Goal: Understand process/instructions: Learn about a topic

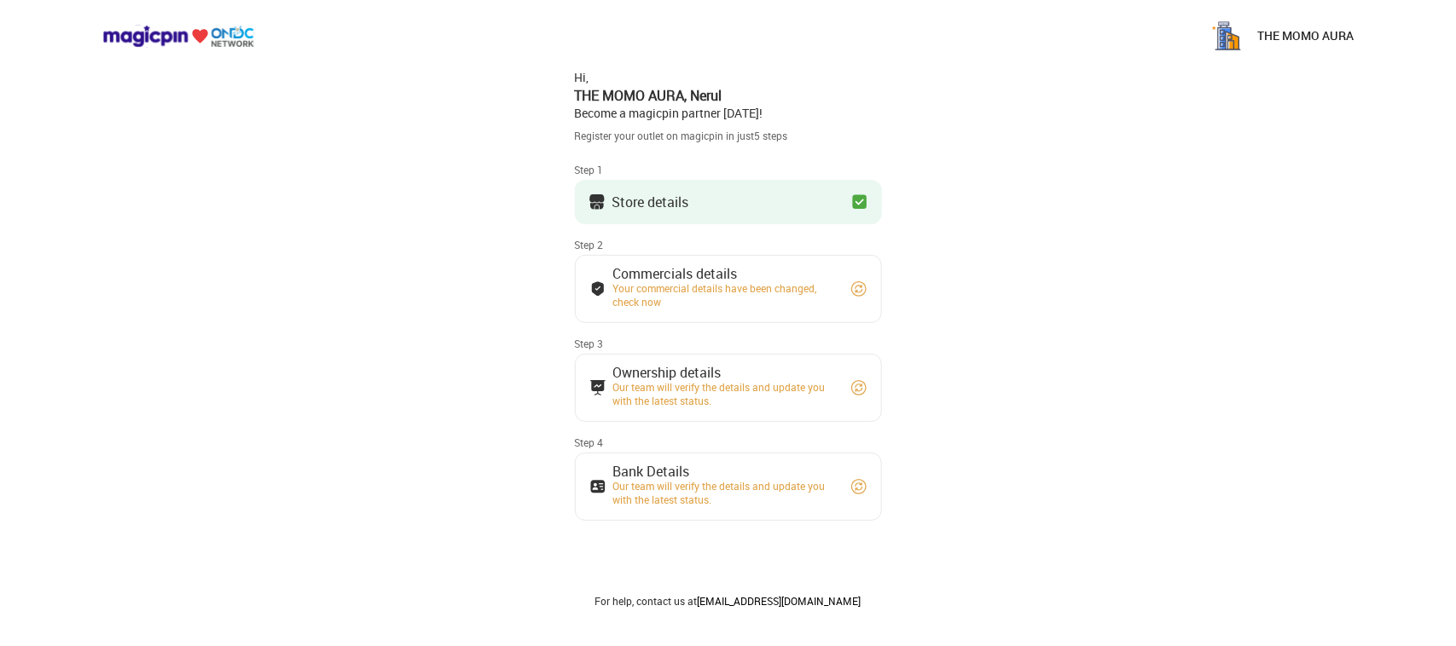
click at [781, 307] on div "Your commercial details have been changed, check now" at bounding box center [724, 294] width 222 height 27
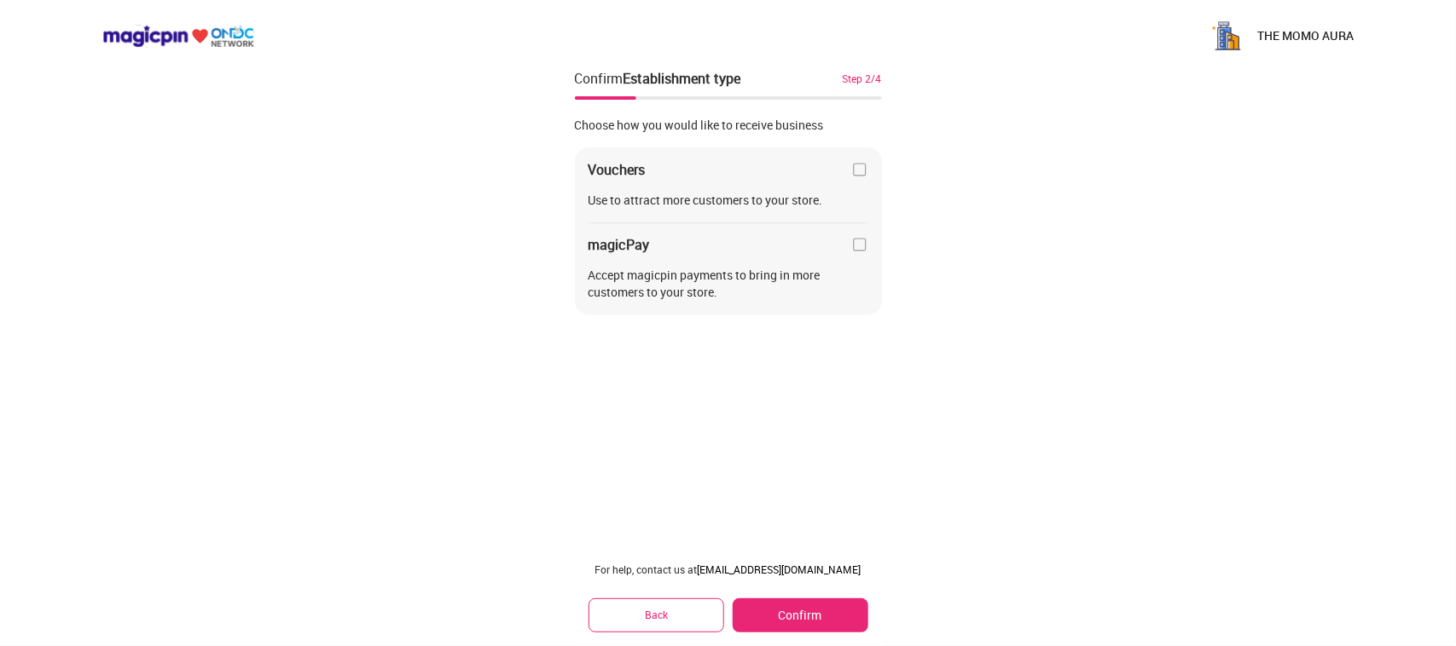
click at [862, 188] on div "Vouchers Use to attract more customers to your store. magicPay Accept magicpin …" at bounding box center [728, 232] width 307 height 168
click at [860, 165] on img at bounding box center [859, 169] width 17 height 17
click at [858, 247] on img at bounding box center [859, 244] width 17 height 17
click at [823, 621] on button "Confirm" at bounding box center [800, 616] width 135 height 34
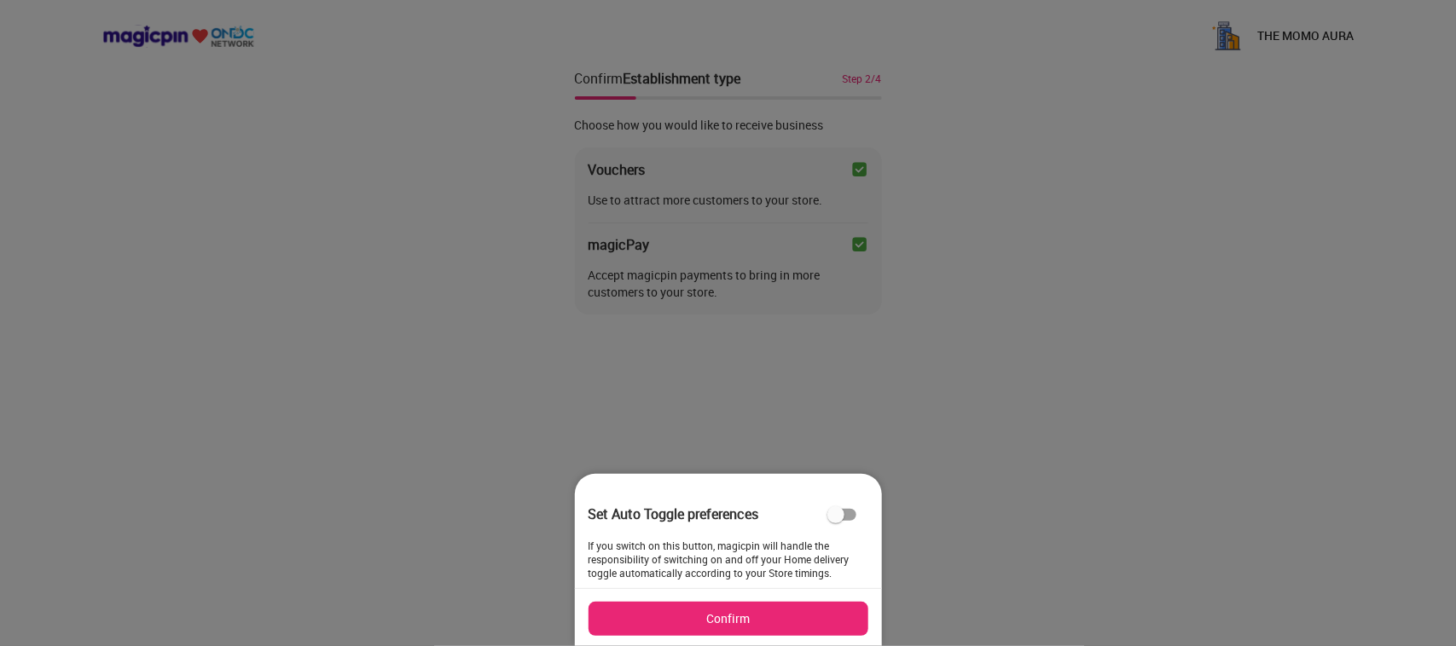
click at [914, 509] on div at bounding box center [728, 323] width 1456 height 646
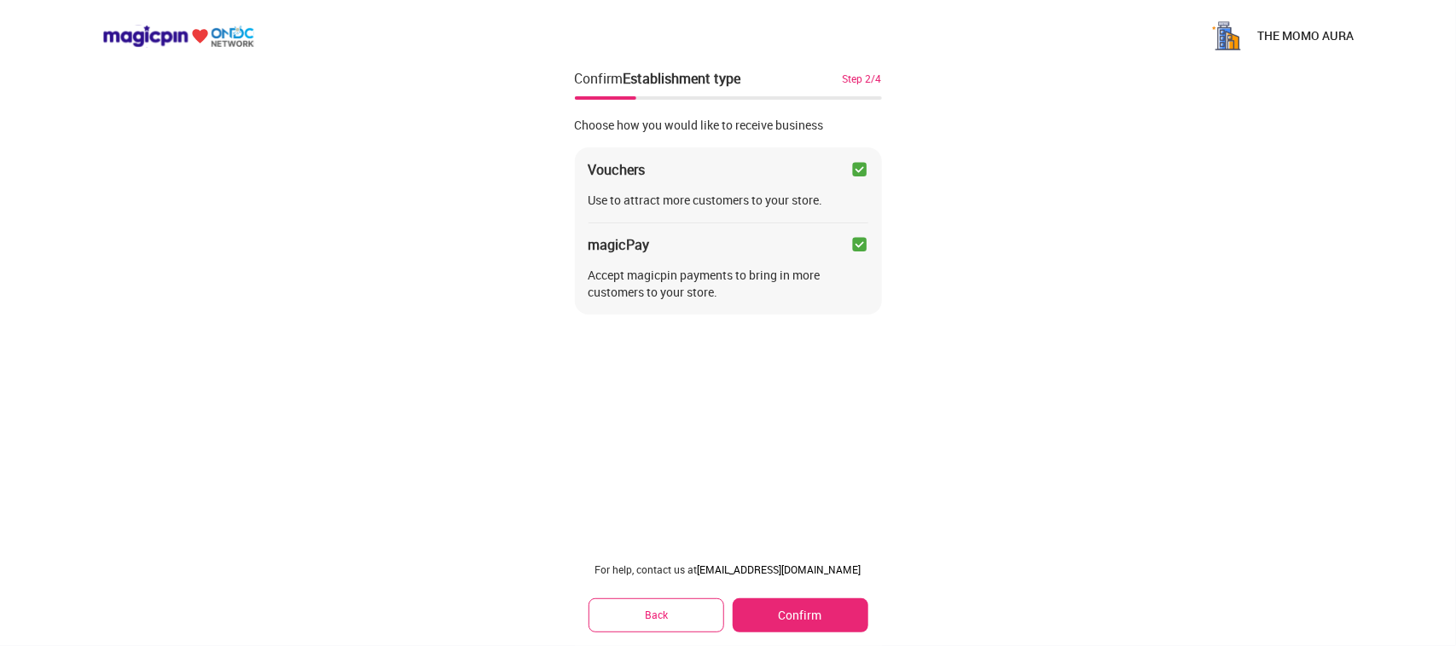
click at [825, 616] on button "Confirm" at bounding box center [800, 616] width 135 height 34
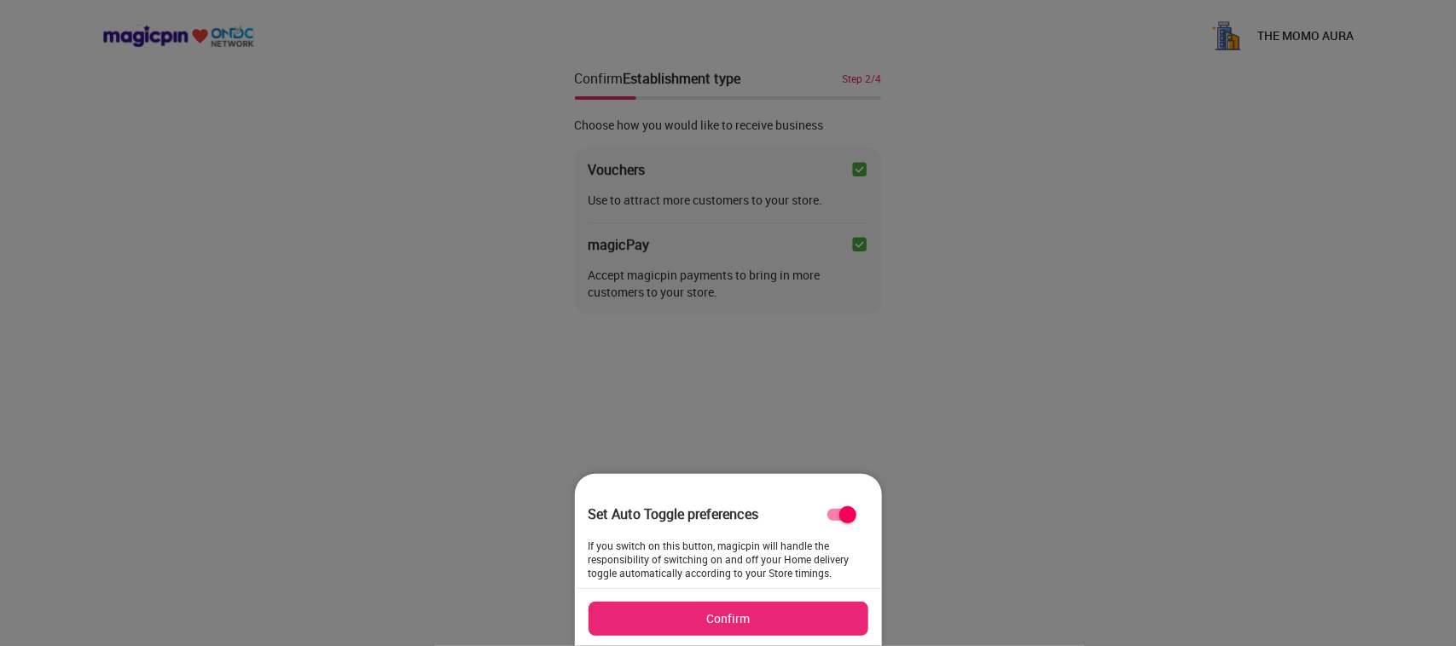
click at [817, 624] on button "Confirm" at bounding box center [728, 619] width 280 height 34
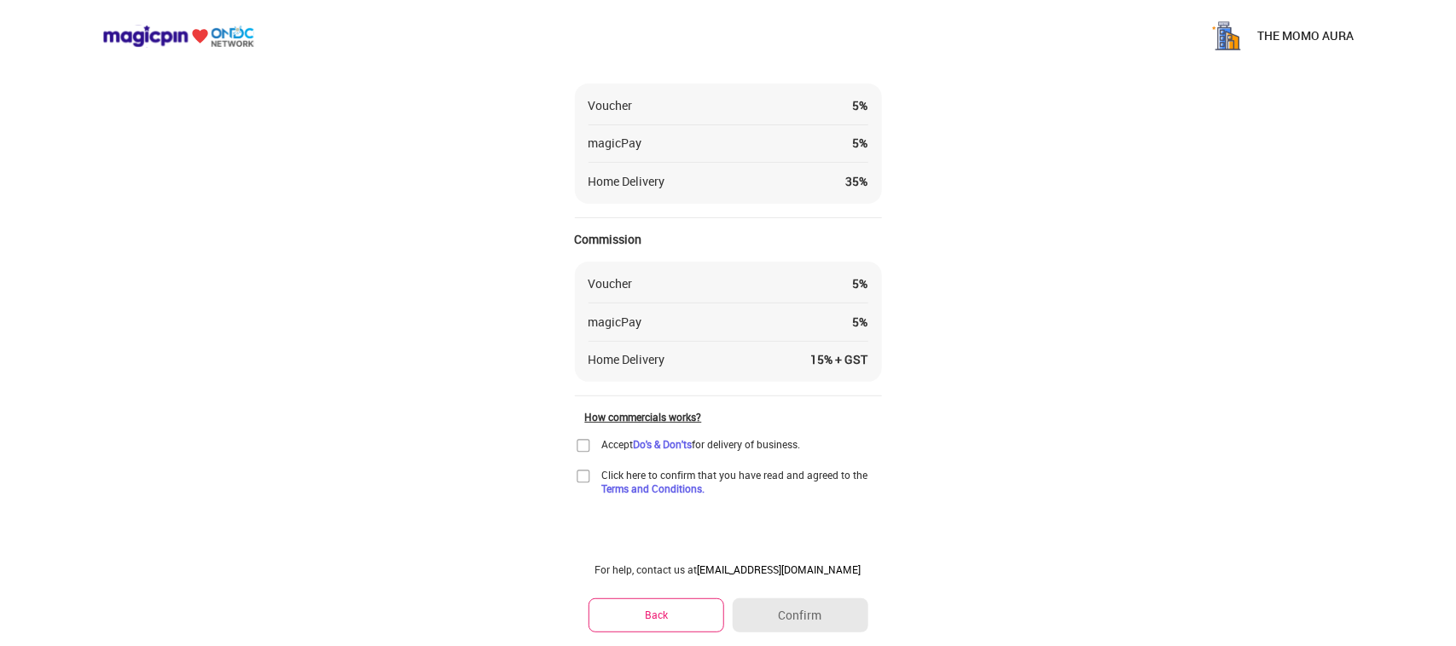
scroll to position [96, 0]
click at [641, 623] on button "Back" at bounding box center [656, 615] width 136 height 33
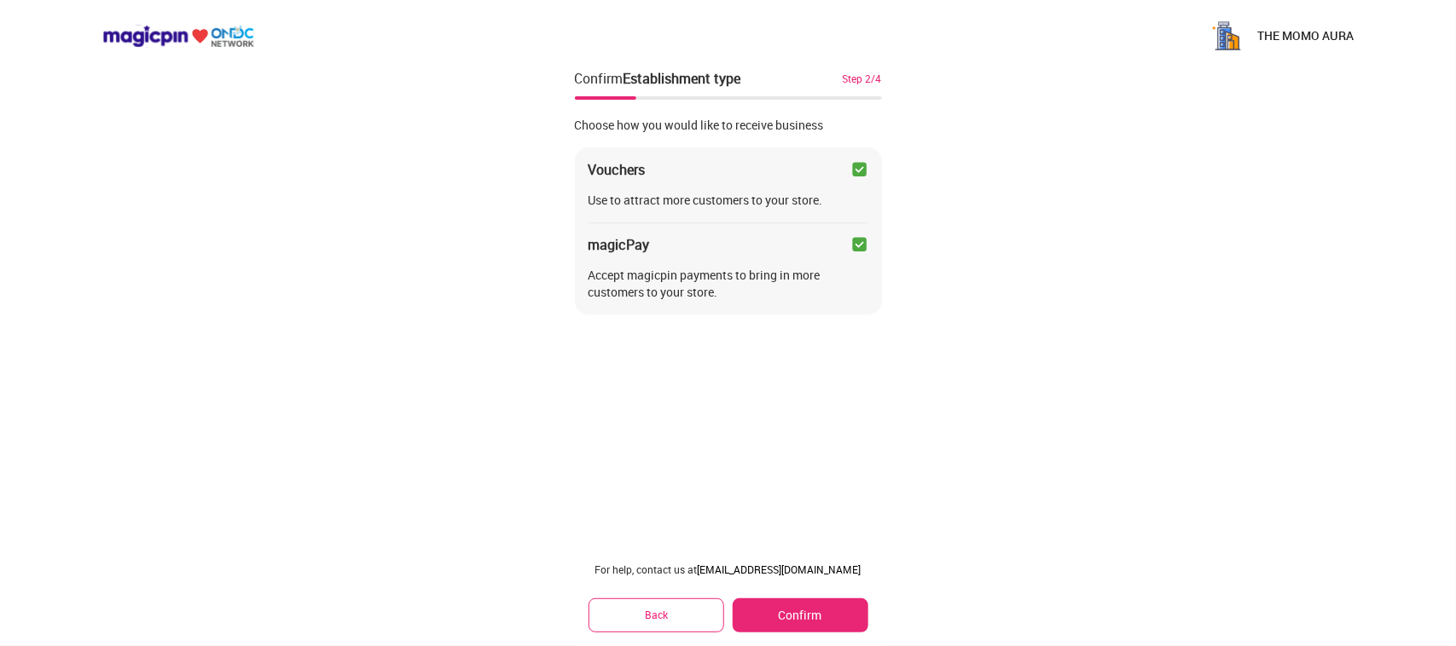
click at [641, 623] on button "Back" at bounding box center [656, 615] width 136 height 33
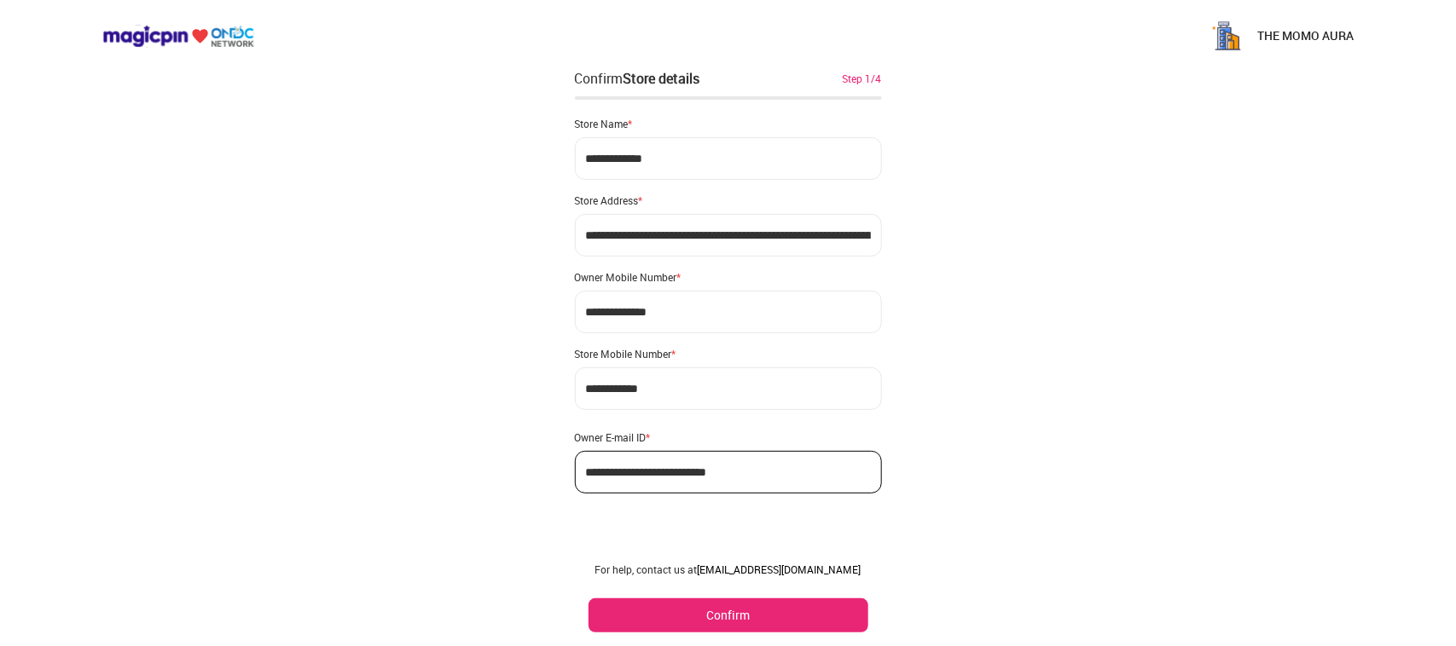
click at [641, 623] on button "Confirm" at bounding box center [728, 616] width 280 height 34
